Goal: Task Accomplishment & Management: Manage account settings

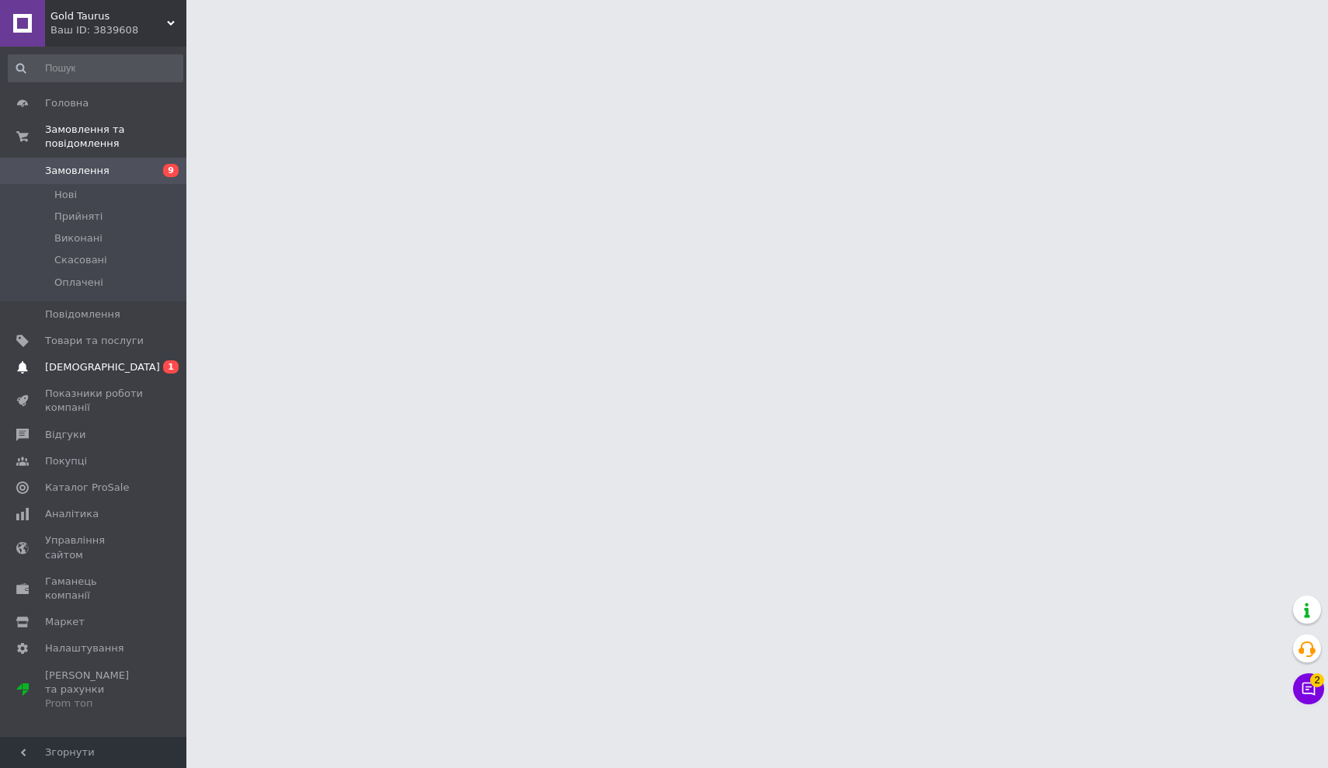
click at [71, 370] on span "[DEMOGRAPHIC_DATA]" at bounding box center [102, 367] width 115 height 14
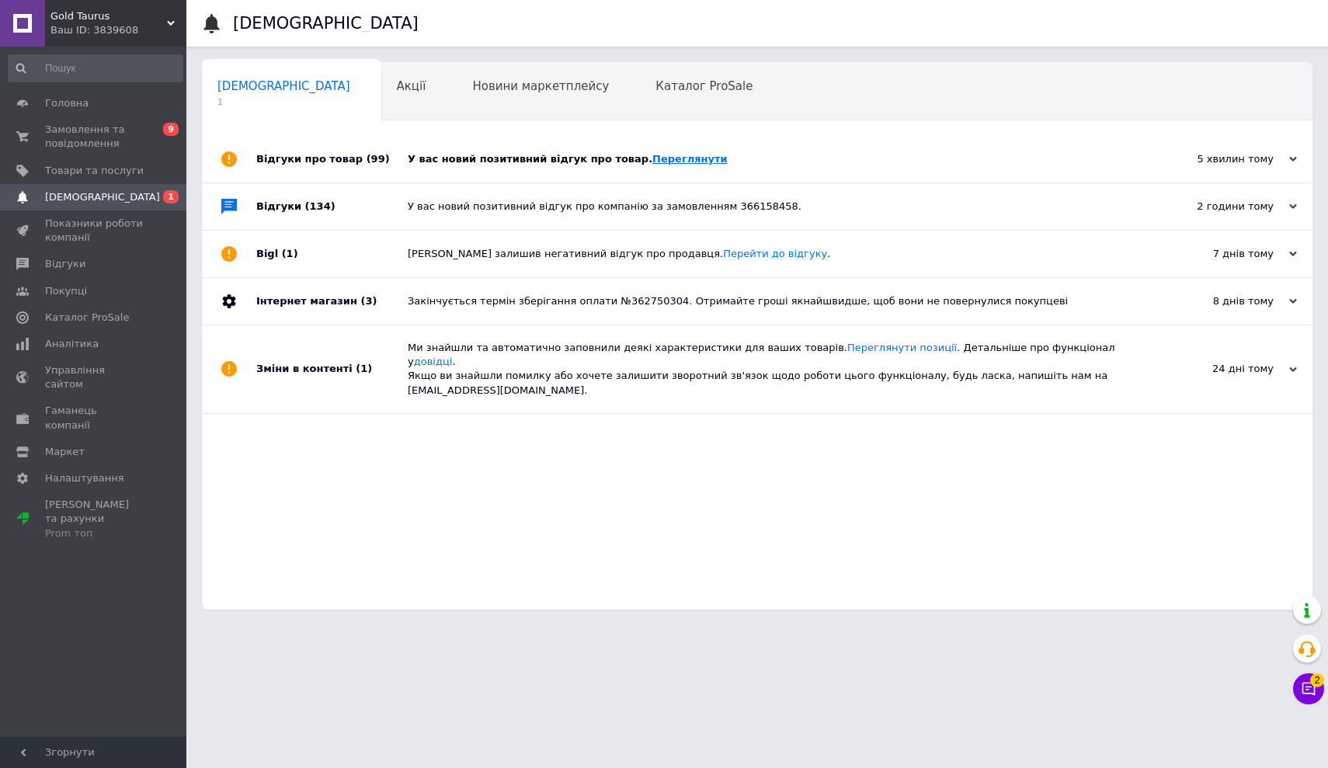
click at [653, 158] on link "Переглянути" at bounding box center [690, 159] width 75 height 12
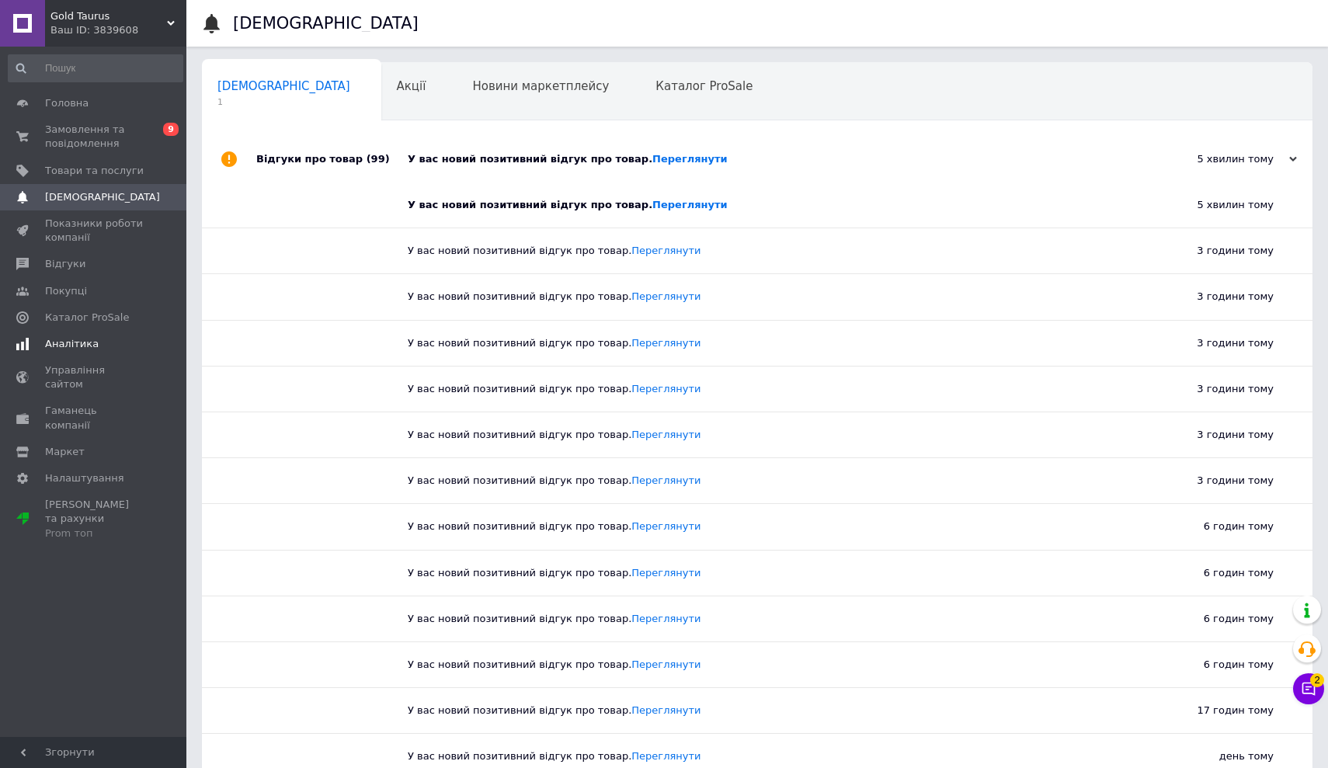
click at [64, 339] on span "Аналітика" at bounding box center [72, 344] width 54 height 14
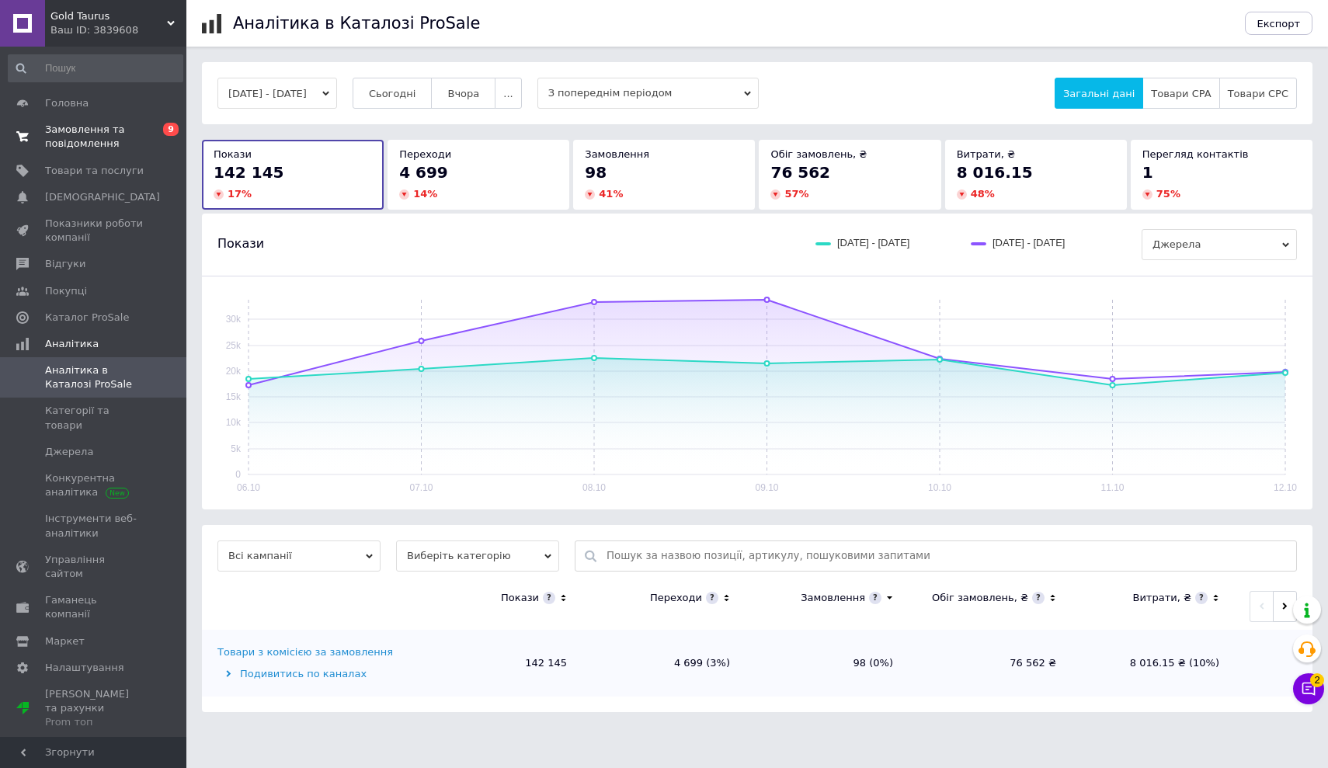
click at [73, 131] on span "Замовлення та повідомлення" at bounding box center [94, 137] width 99 height 28
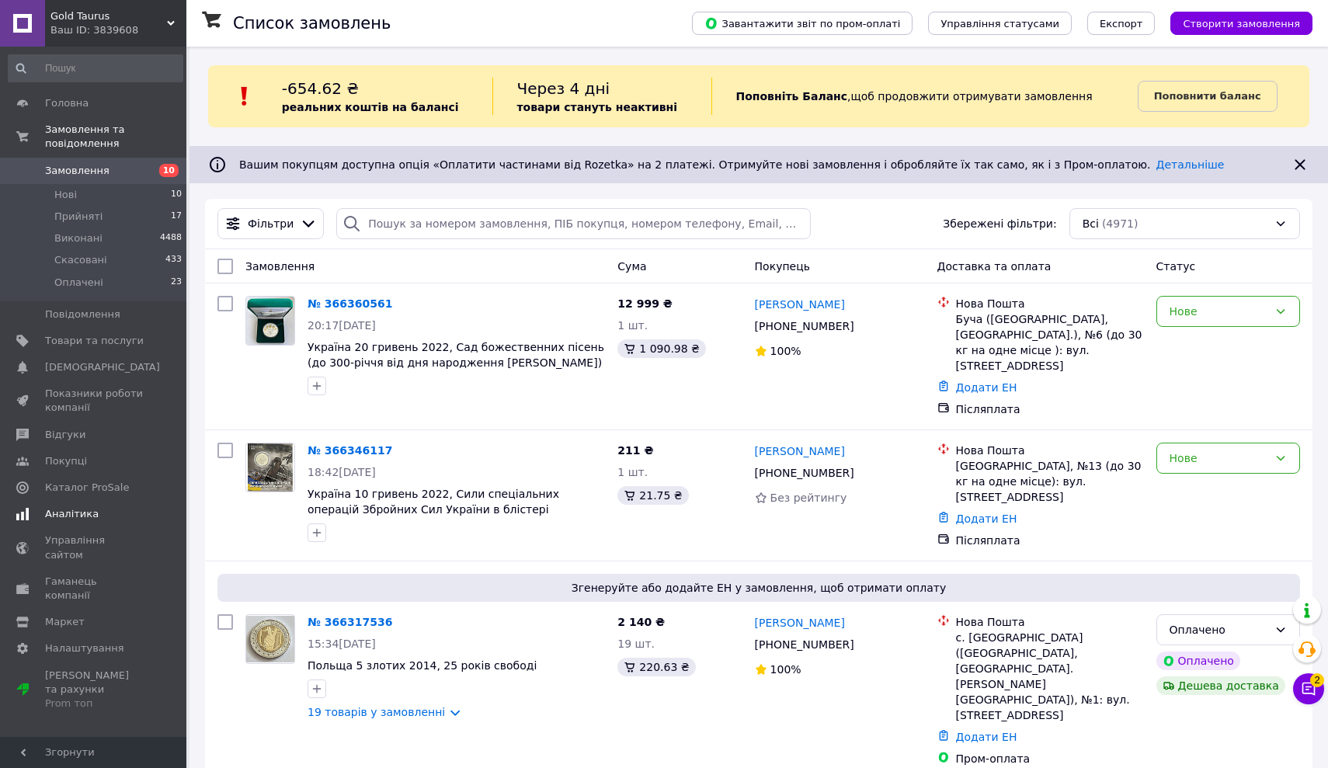
click at [78, 510] on span "Аналітика" at bounding box center [72, 514] width 54 height 14
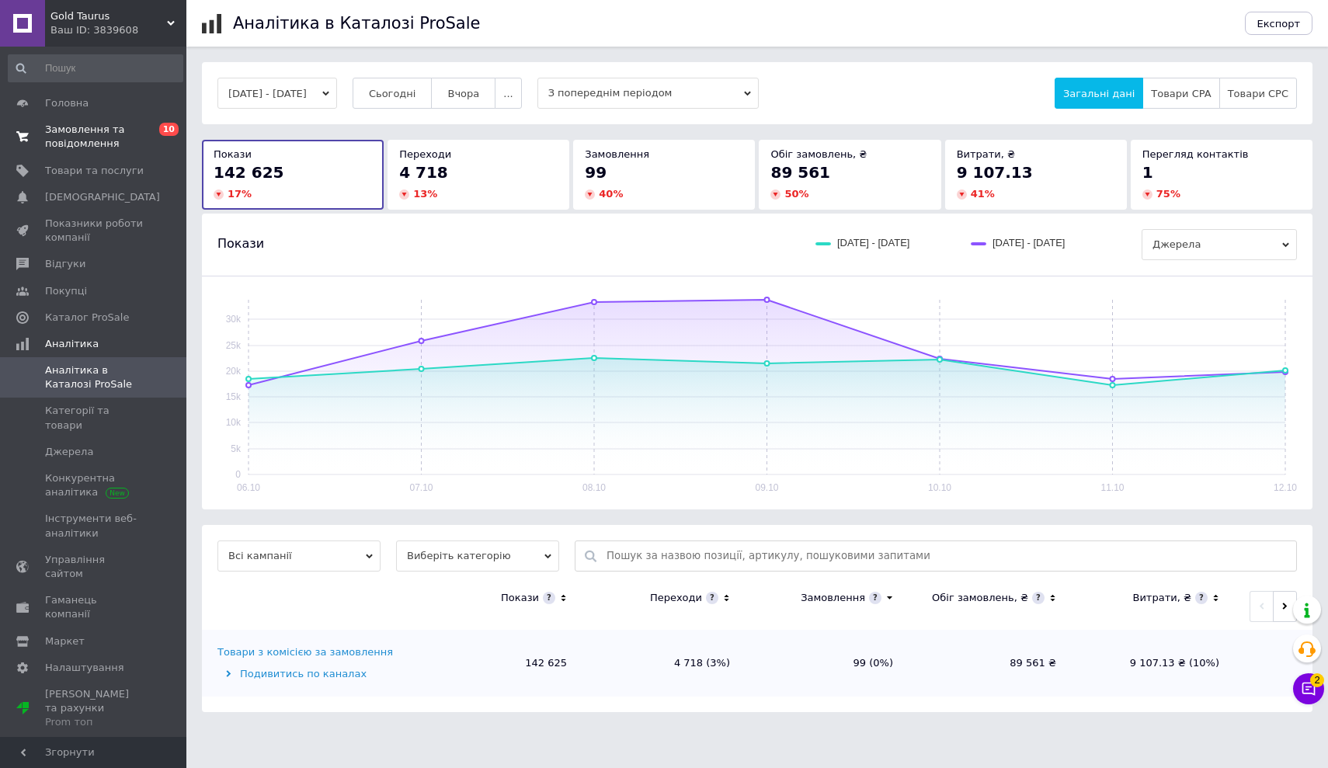
click at [78, 133] on span "Замовлення та повідомлення" at bounding box center [94, 137] width 99 height 28
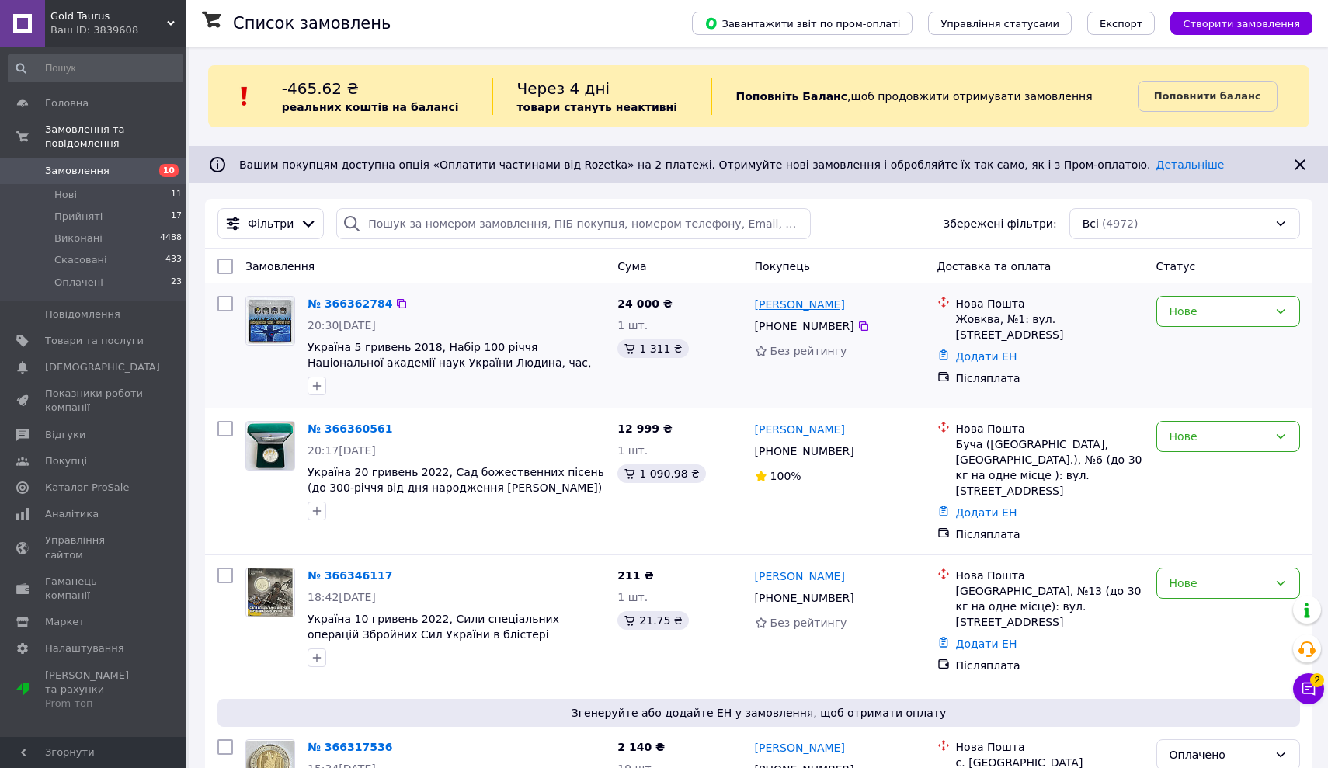
click at [789, 305] on link "[PERSON_NAME]" at bounding box center [800, 305] width 90 height 16
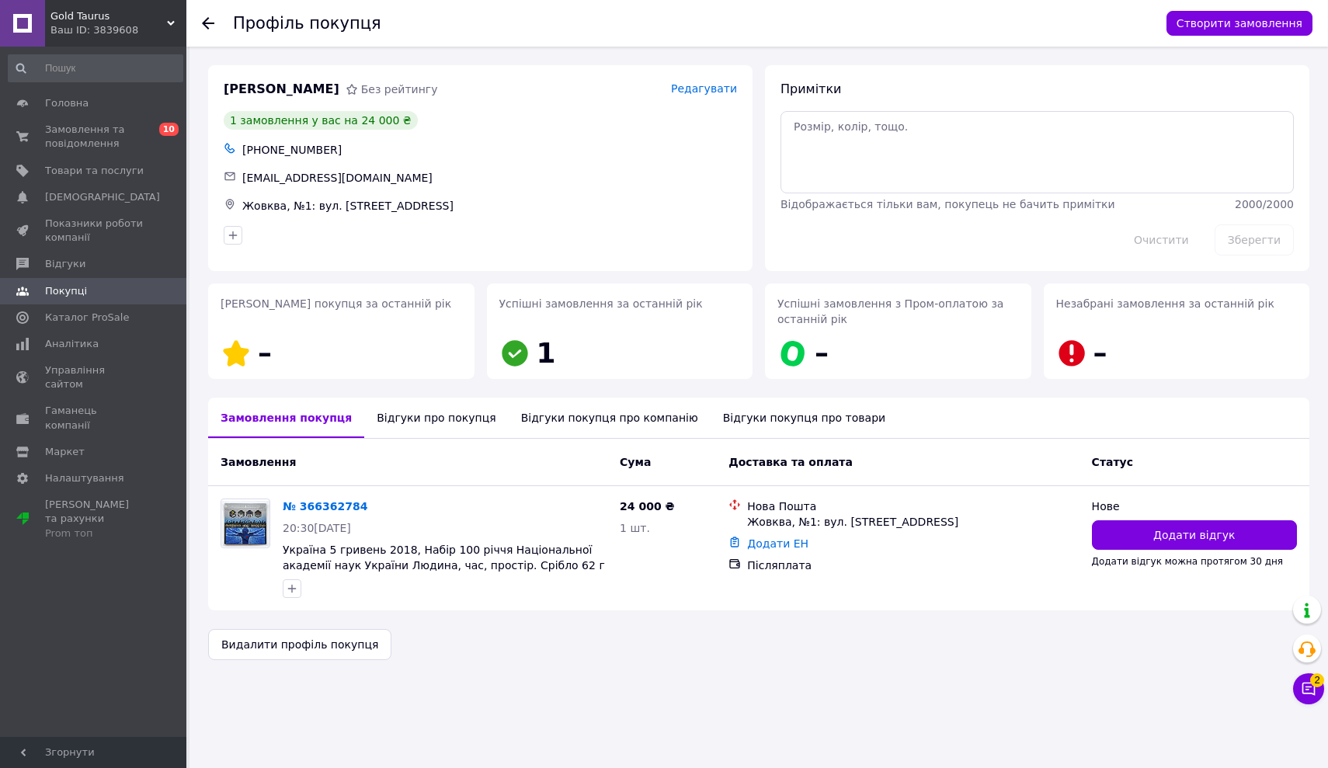
click at [203, 21] on icon at bounding box center [208, 23] width 12 height 12
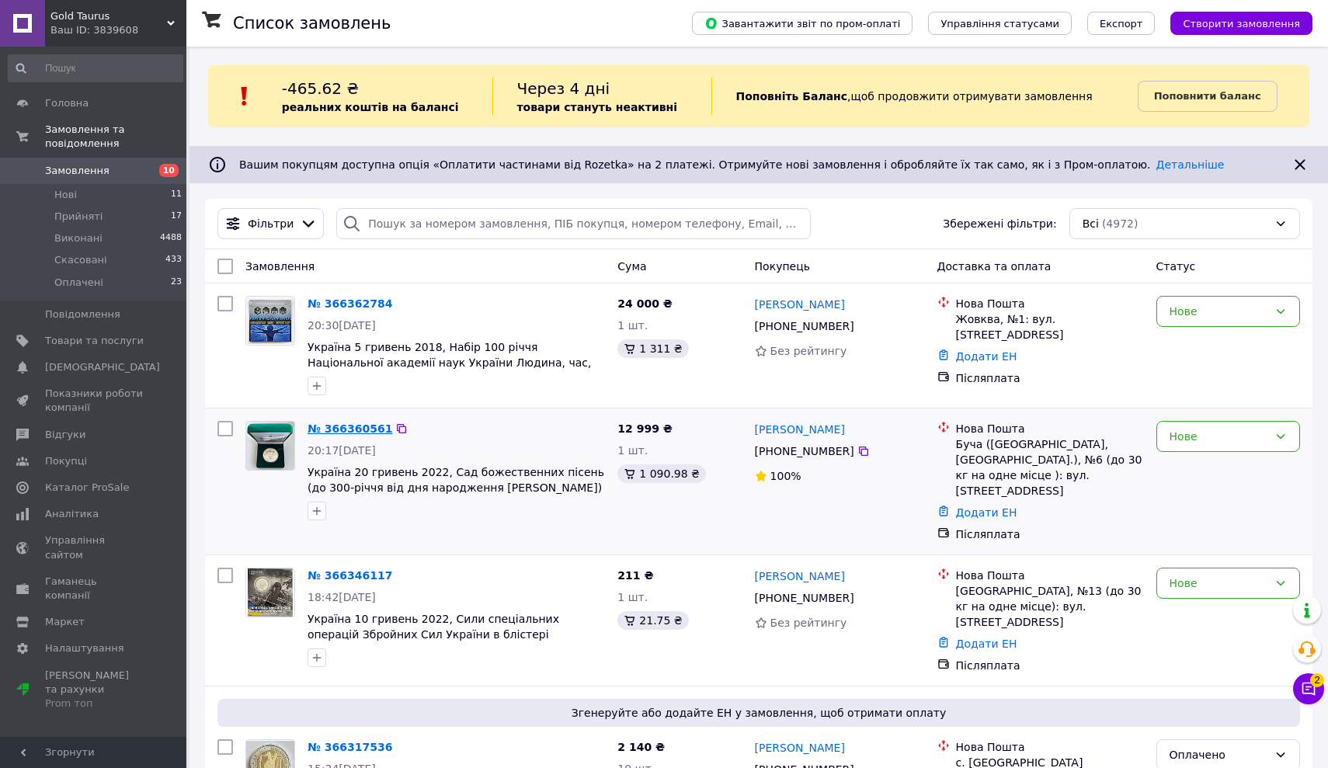
click at [343, 428] on link "№ 366360561" at bounding box center [350, 429] width 85 height 12
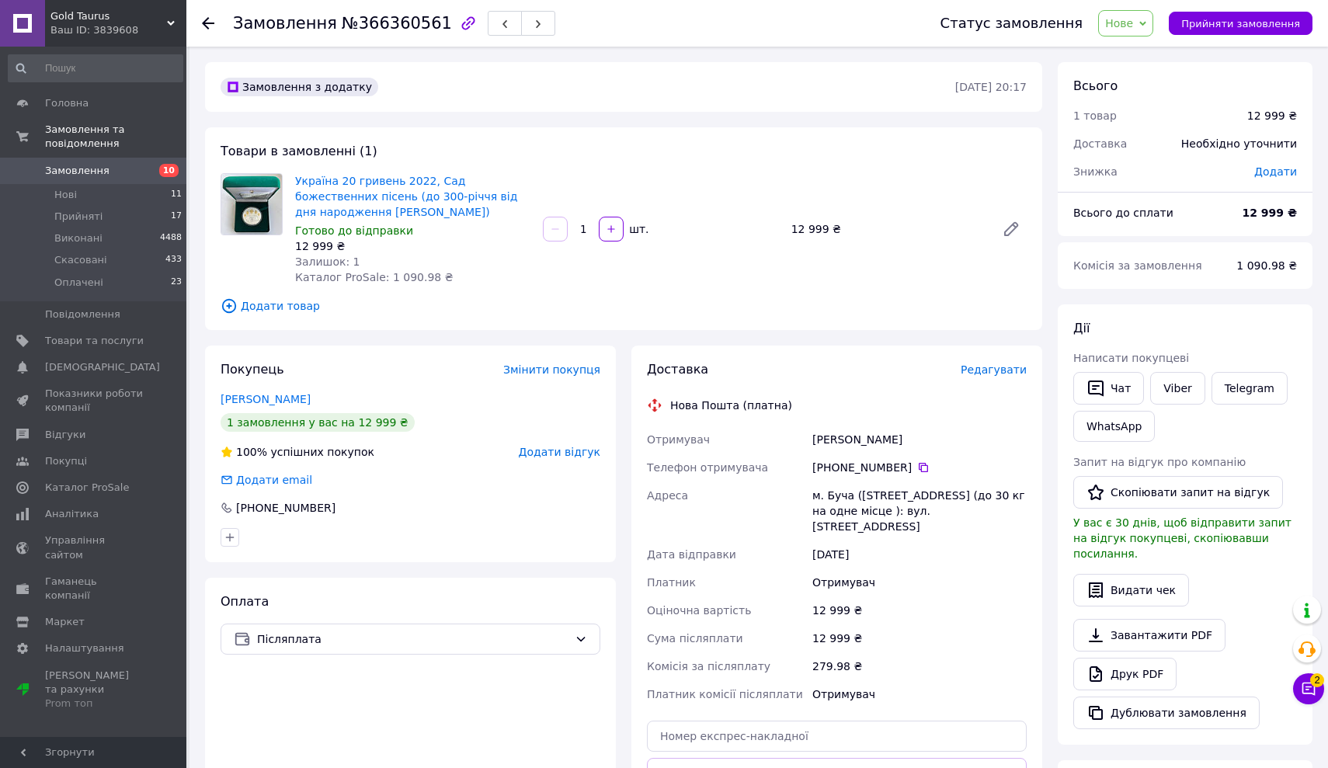
click at [209, 22] on icon at bounding box center [208, 23] width 12 height 12
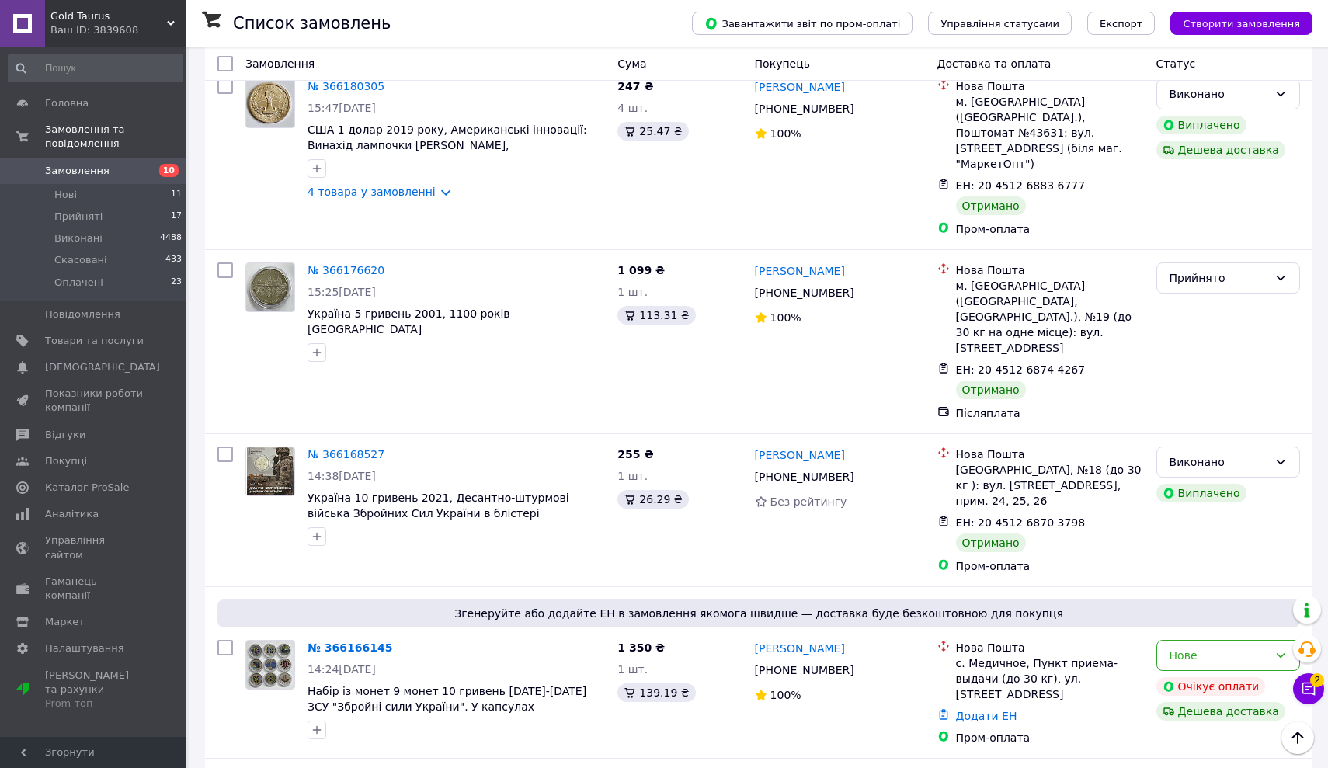
scroll to position [3033, 0]
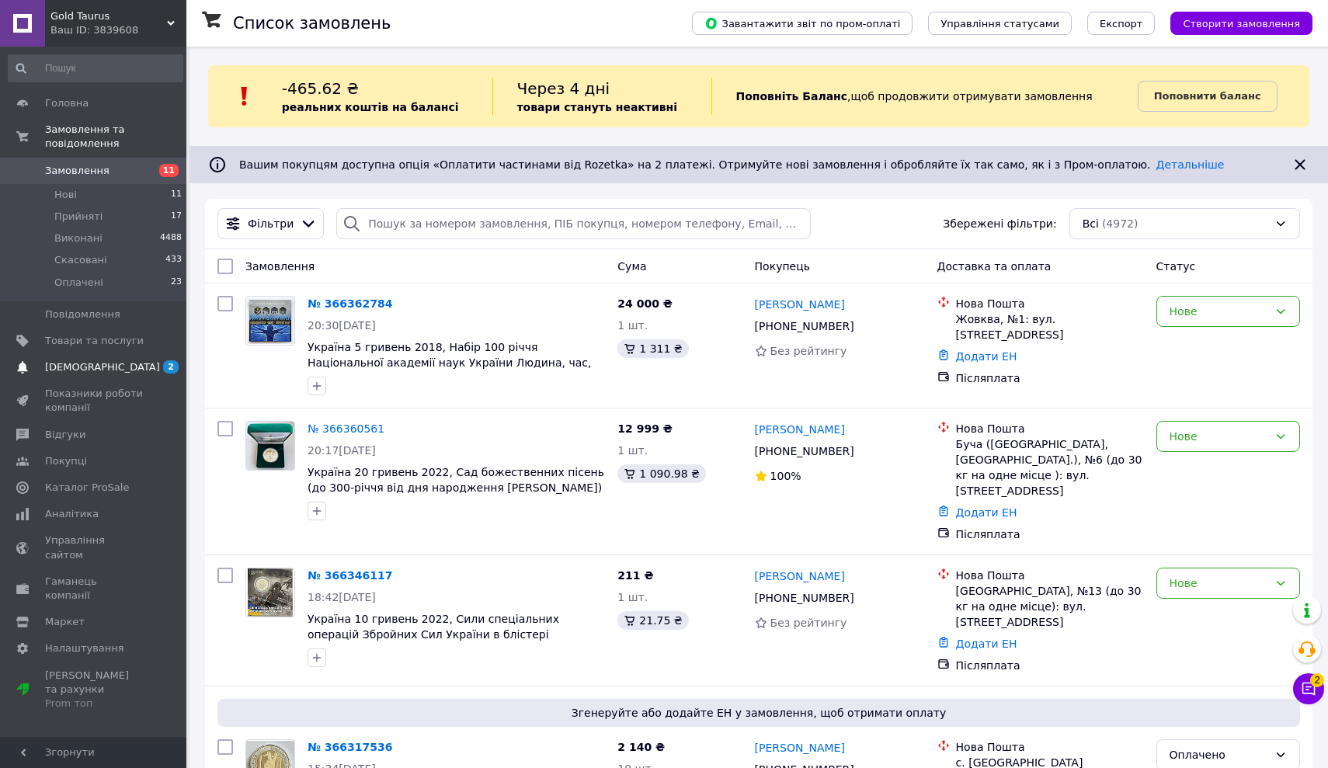
click at [73, 370] on span "[DEMOGRAPHIC_DATA]" at bounding box center [102, 367] width 115 height 14
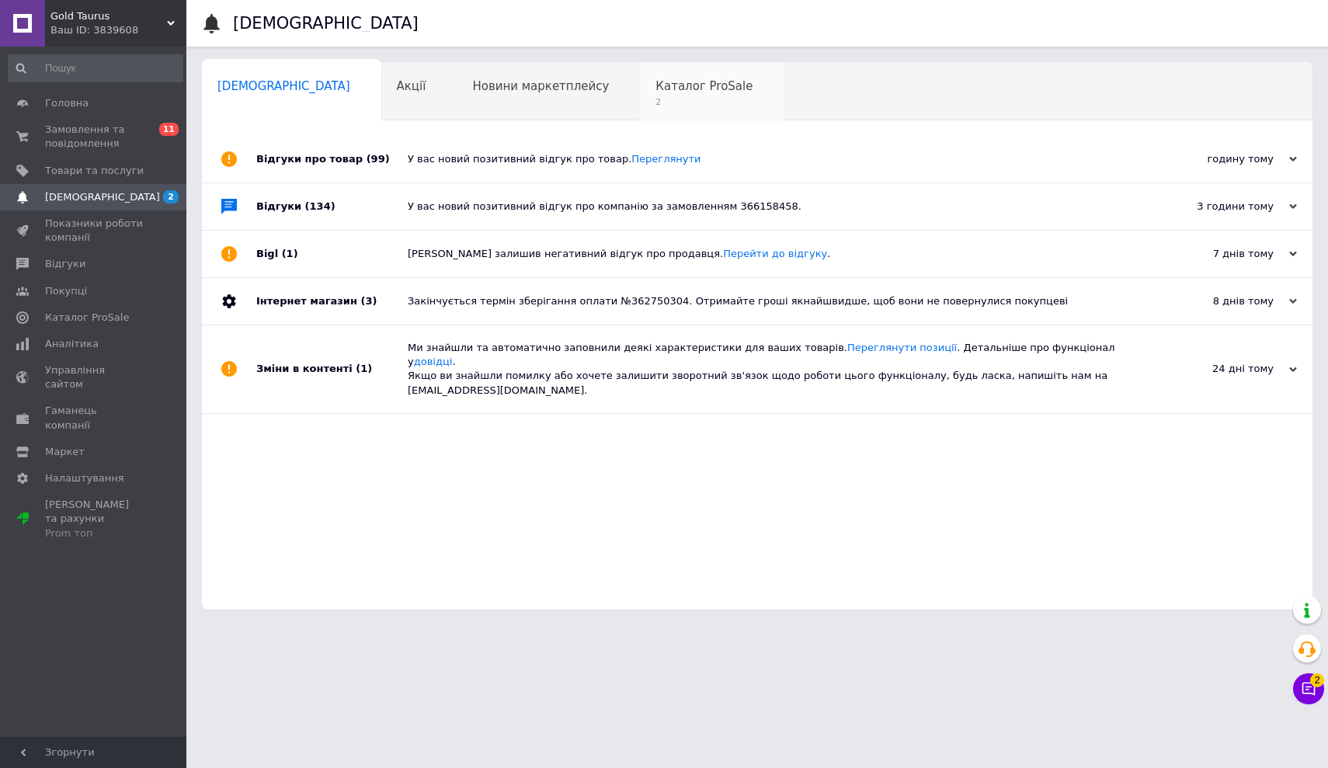
click at [656, 85] on span "Каталог ProSale" at bounding box center [704, 86] width 97 height 14
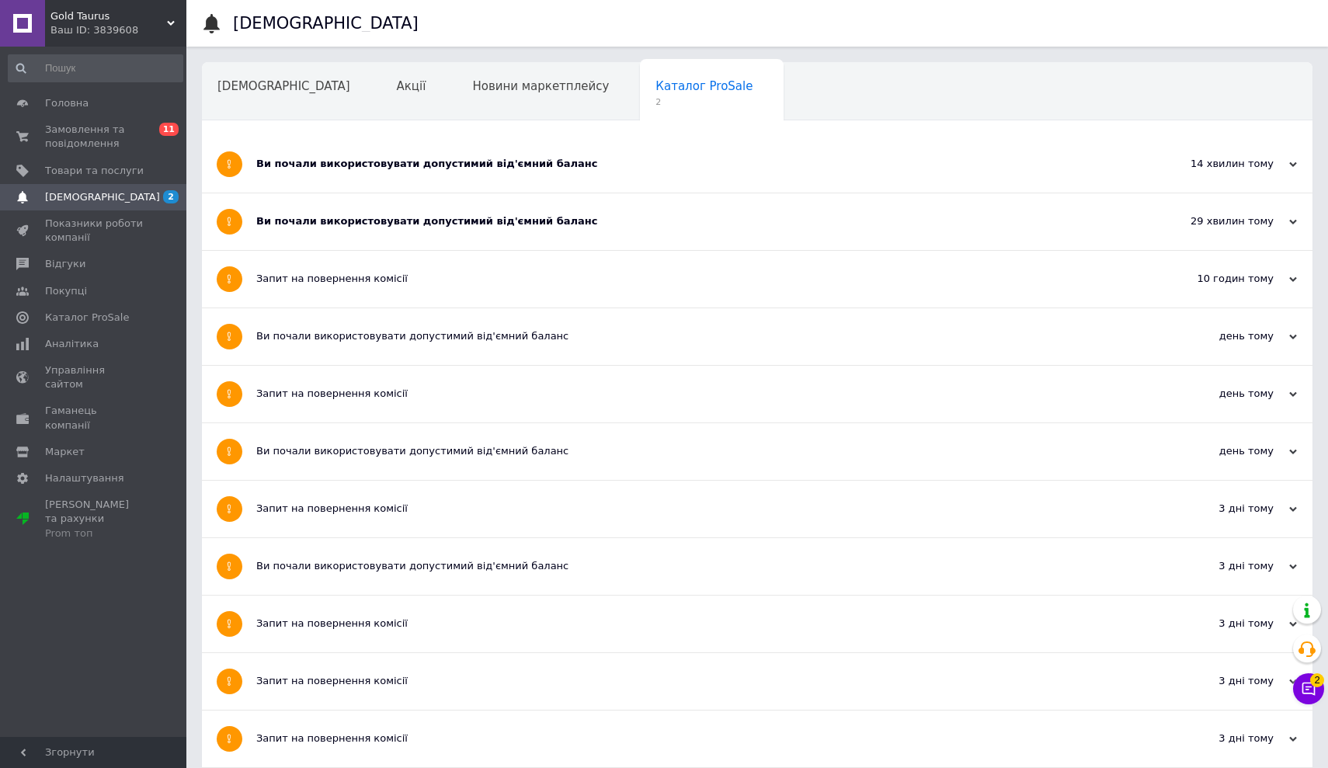
click at [364, 221] on div "Ви почали використовувати допустимий від'ємний баланс" at bounding box center [699, 221] width 886 height 14
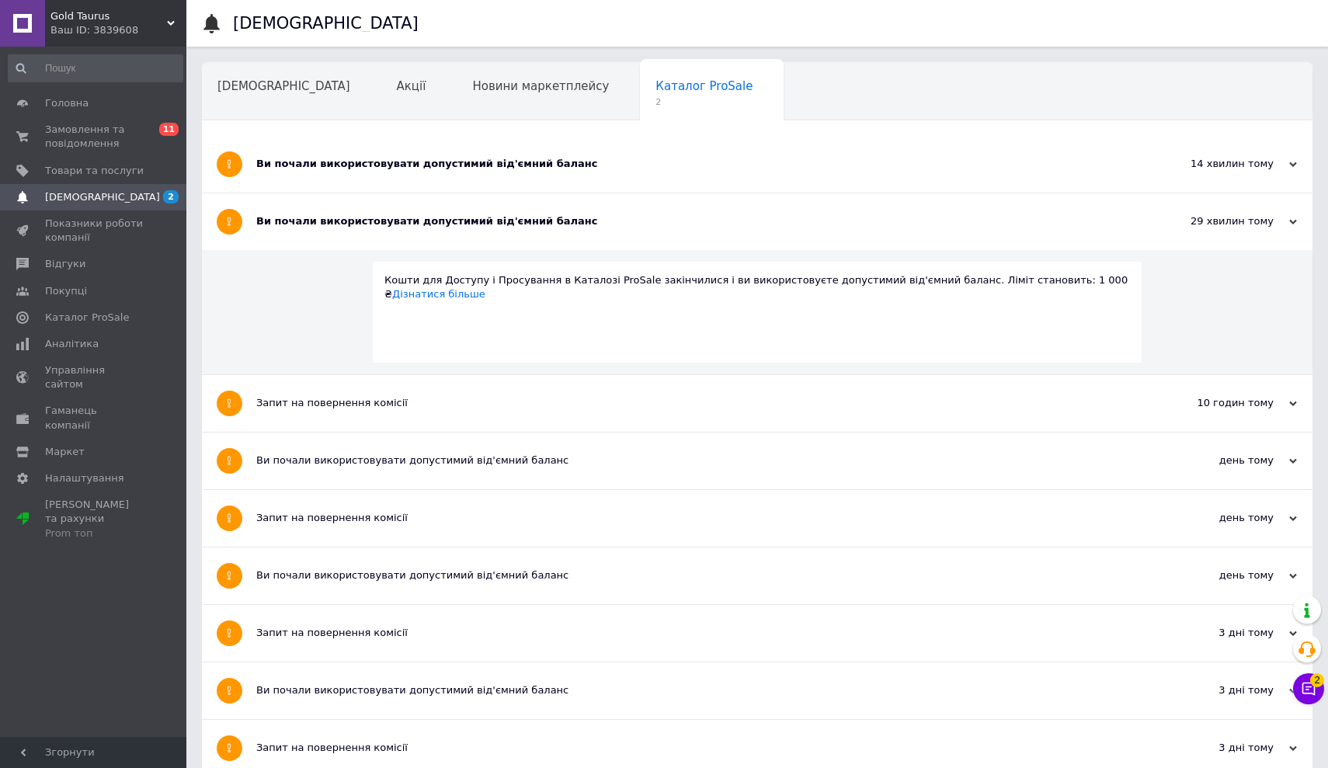
click at [350, 169] on div "Ви почали використовувати допустимий від'ємний баланс" at bounding box center [699, 164] width 886 height 14
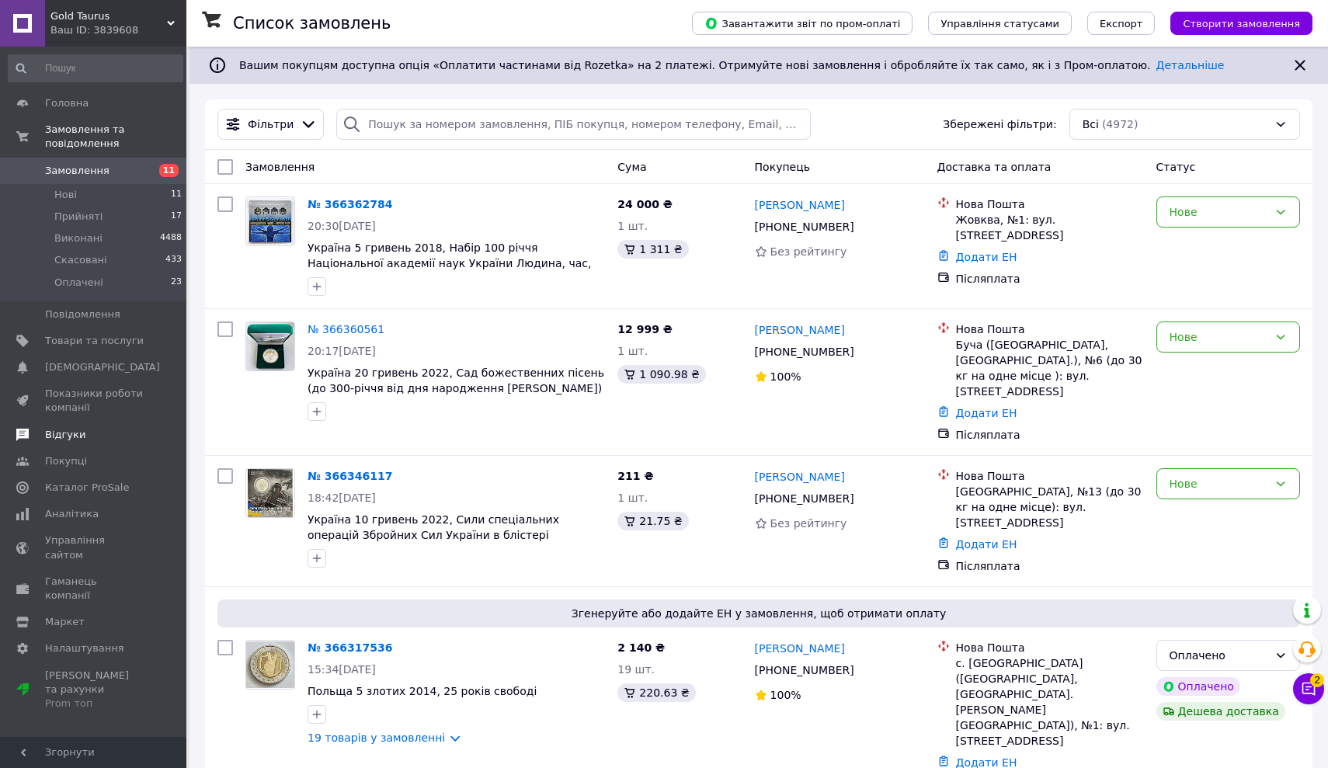
click at [65, 433] on span "Відгуки" at bounding box center [65, 435] width 40 height 14
